Goal: Check status: Check status

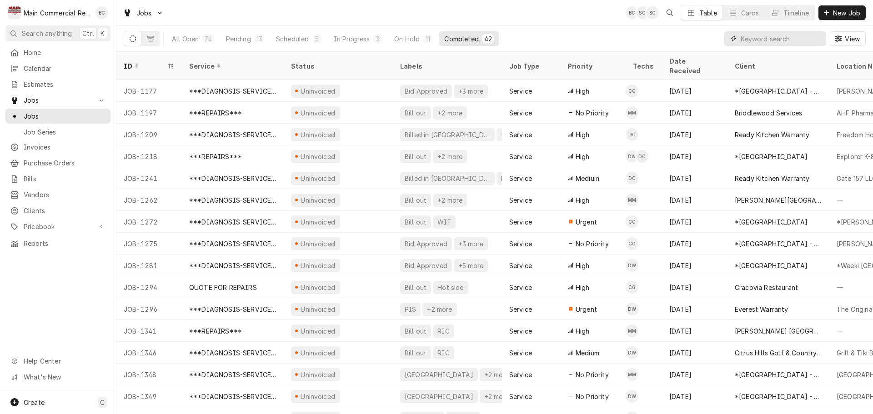
paste input "138993"
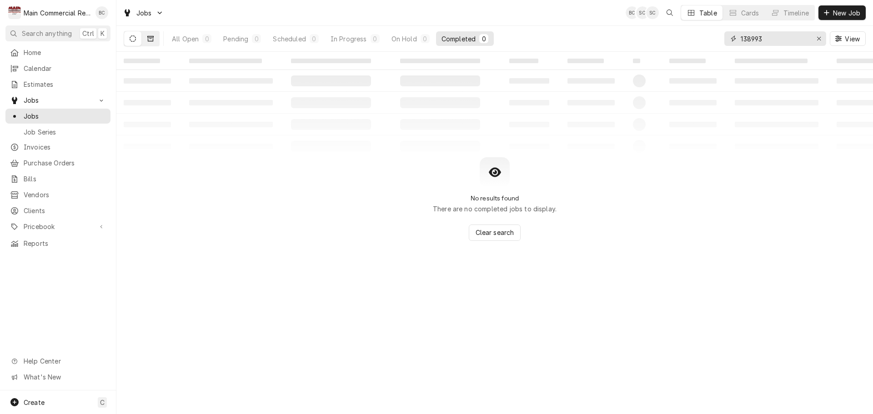
type input "138993"
click at [153, 40] on icon "Dynamic Content Wrapper" at bounding box center [150, 38] width 6 height 5
click at [131, 40] on icon "Dynamic Content Wrapper" at bounding box center [133, 38] width 6 height 6
click at [182, 40] on div "All Open" at bounding box center [185, 39] width 27 height 10
click at [240, 37] on div "Pending" at bounding box center [235, 39] width 25 height 10
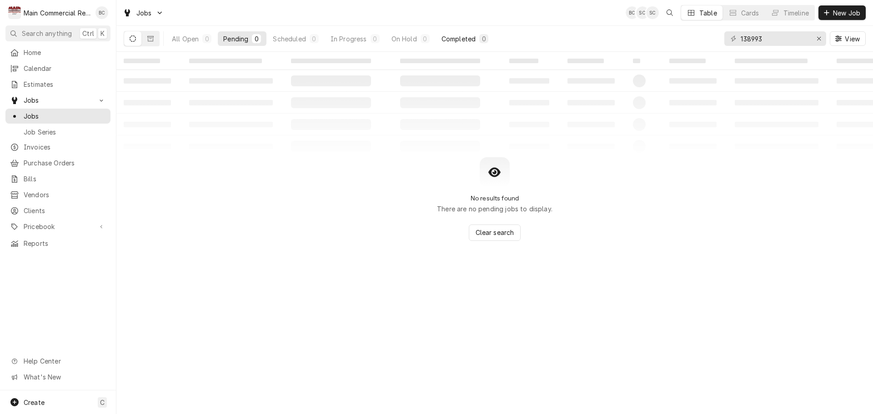
click at [462, 39] on div "Completed" at bounding box center [458, 39] width 34 height 10
click at [819, 40] on icon "Erase input" at bounding box center [818, 38] width 5 height 6
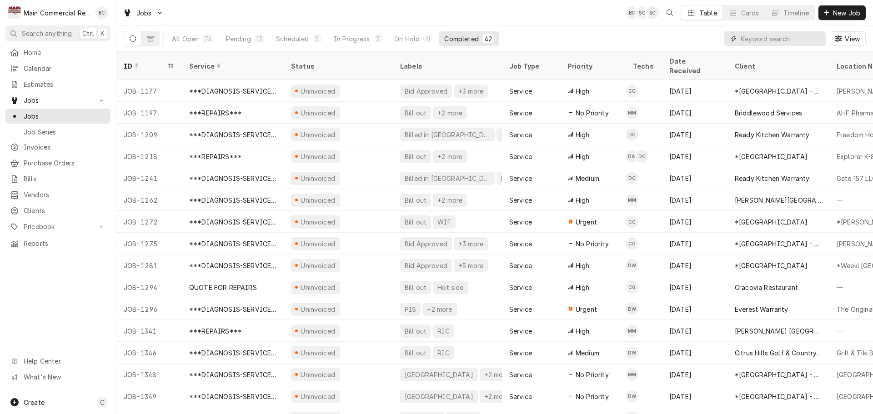
click at [758, 38] on input "Dynamic Content Wrapper" at bounding box center [780, 38] width 81 height 15
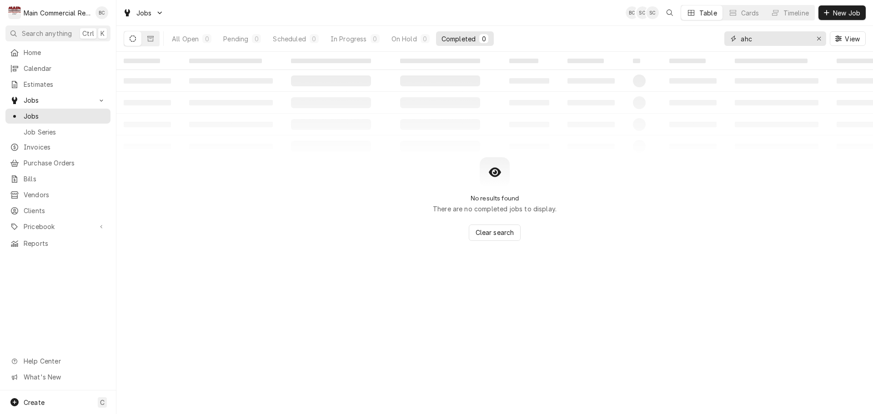
click at [760, 38] on input "ahc" at bounding box center [774, 38] width 68 height 15
type input "ahf"
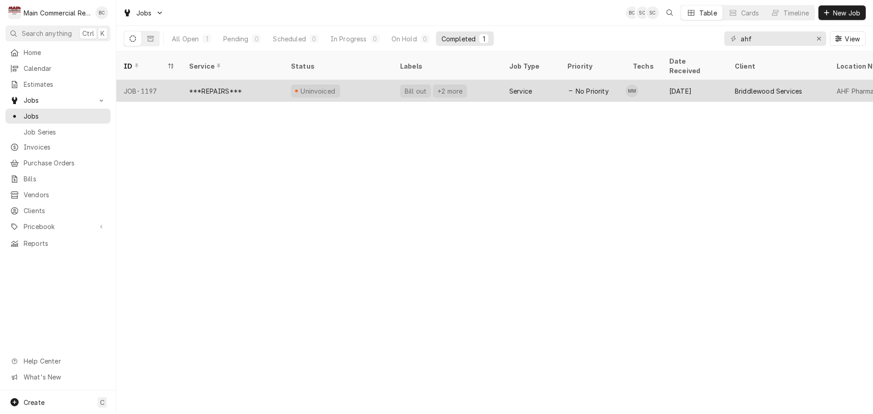
click at [217, 86] on div "***REPAIRS***" at bounding box center [215, 91] width 53 height 10
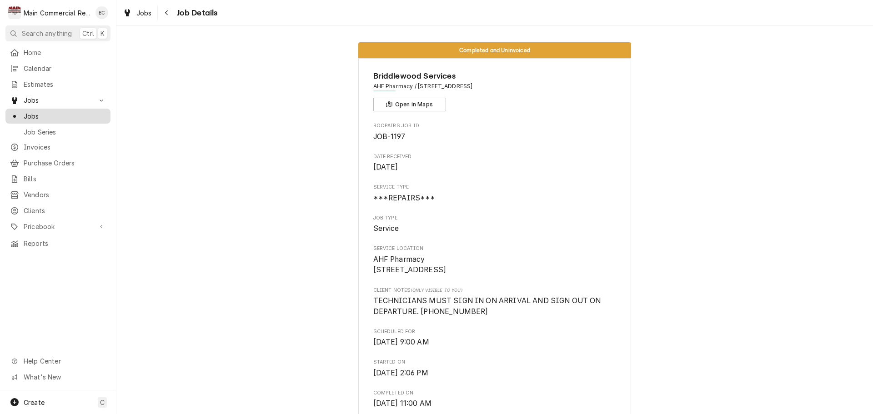
click at [36, 113] on span "Jobs" at bounding box center [65, 116] width 82 height 10
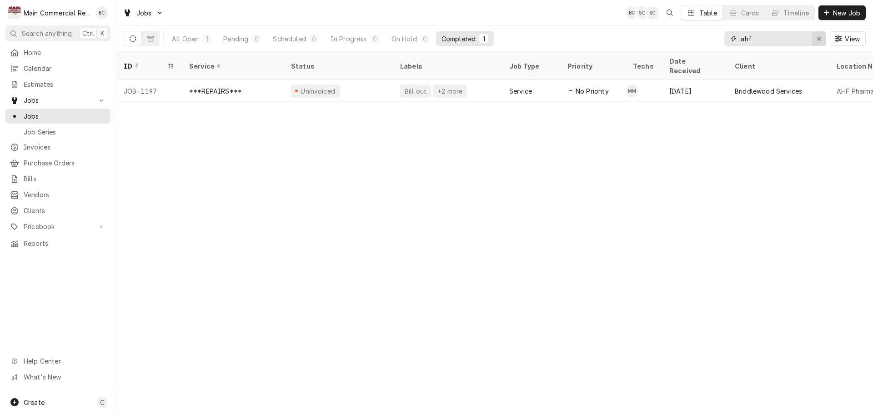
click at [822, 38] on div "Erase input" at bounding box center [818, 38] width 9 height 9
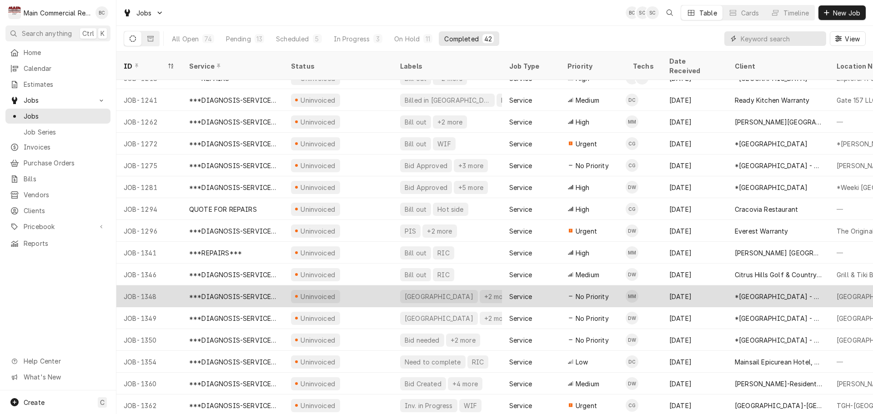
scroll to position [33, 0]
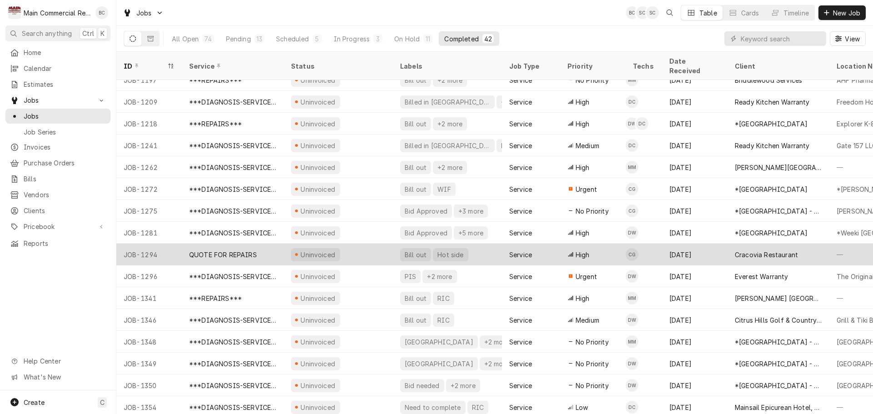
click at [419, 250] on div "Bill out" at bounding box center [416, 255] width 24 height 10
